Goal: Task Accomplishment & Management: Complete application form

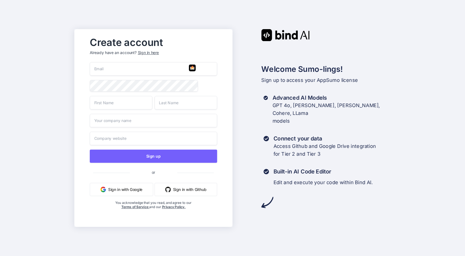
click at [112, 69] on input "email" at bounding box center [153, 69] width 127 height 14
type input "[EMAIL_ADDRESS][DOMAIN_NAME]"
type input "MARIO"
type input "[PERSON_NAME]"
click at [98, 123] on input "text" at bounding box center [153, 121] width 127 height 14
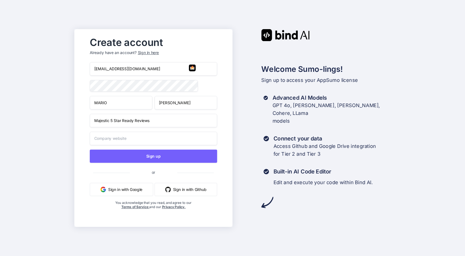
type input "Majestic 5 Star Ready Reviews"
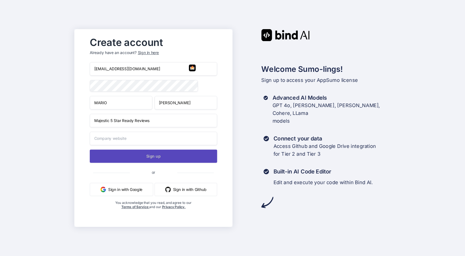
click at [149, 154] on button "Sign up" at bounding box center [153, 155] width 127 height 13
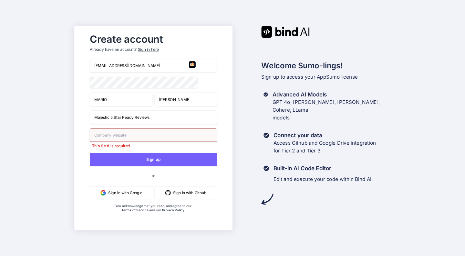
click at [113, 136] on input "text" at bounding box center [153, 135] width 127 height 14
click at [46, 120] on div "Create account Already have an account? Sign in here [EMAIL_ADDRESS][DOMAIN_NAM…" at bounding box center [232, 128] width 465 height 256
click at [50, 112] on div "Create account Already have an account? Sign in here [EMAIL_ADDRESS][DOMAIN_NAM…" at bounding box center [232, 128] width 465 height 256
